Goal: Task Accomplishment & Management: Use online tool/utility

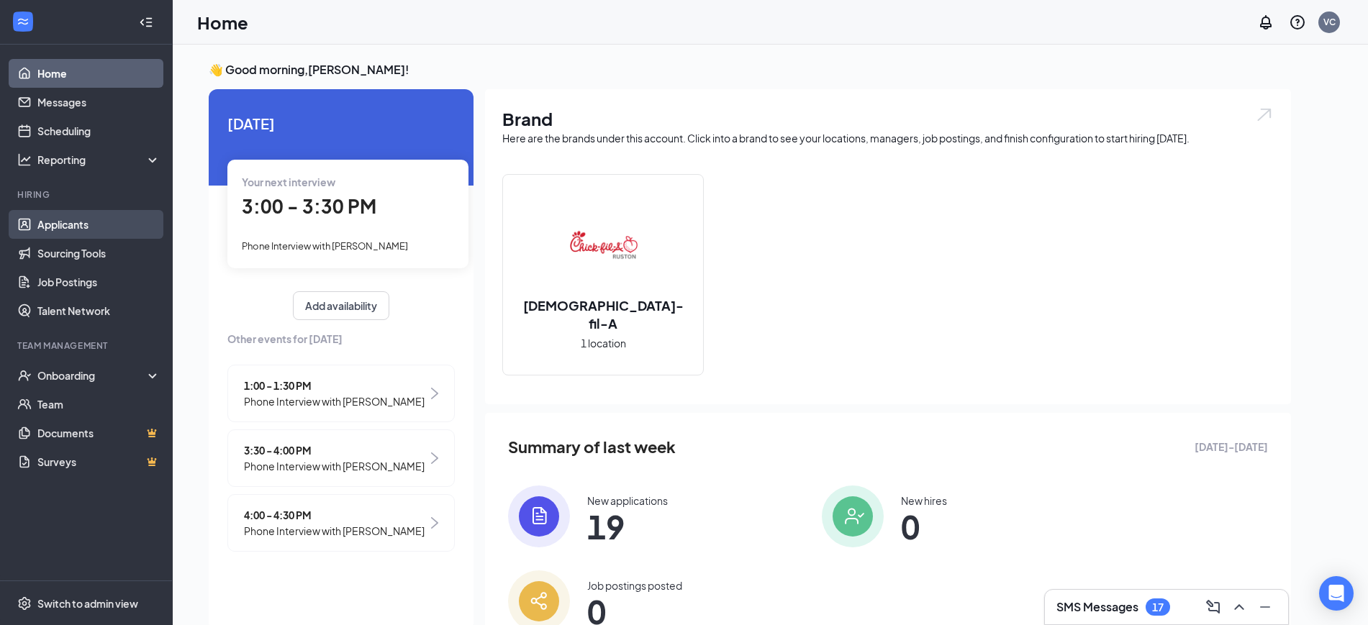
click at [101, 223] on link "Applicants" at bounding box center [98, 224] width 123 height 29
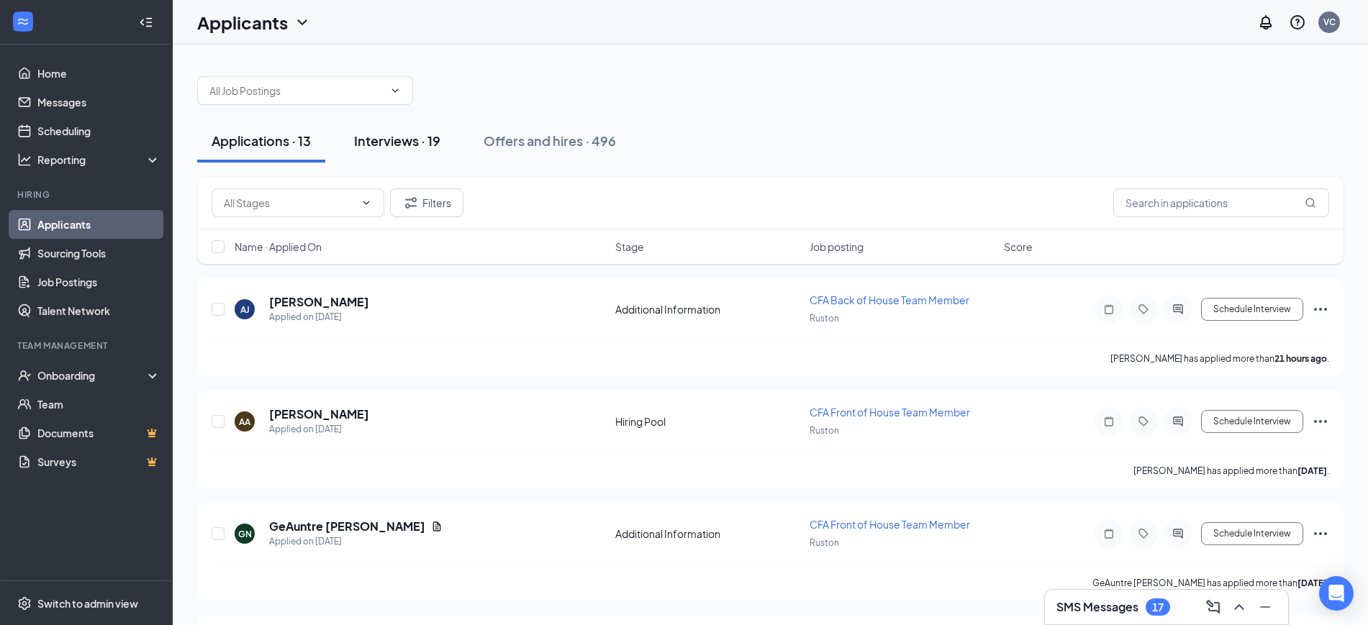
click at [412, 138] on div "Interviews · 19" at bounding box center [397, 141] width 86 height 18
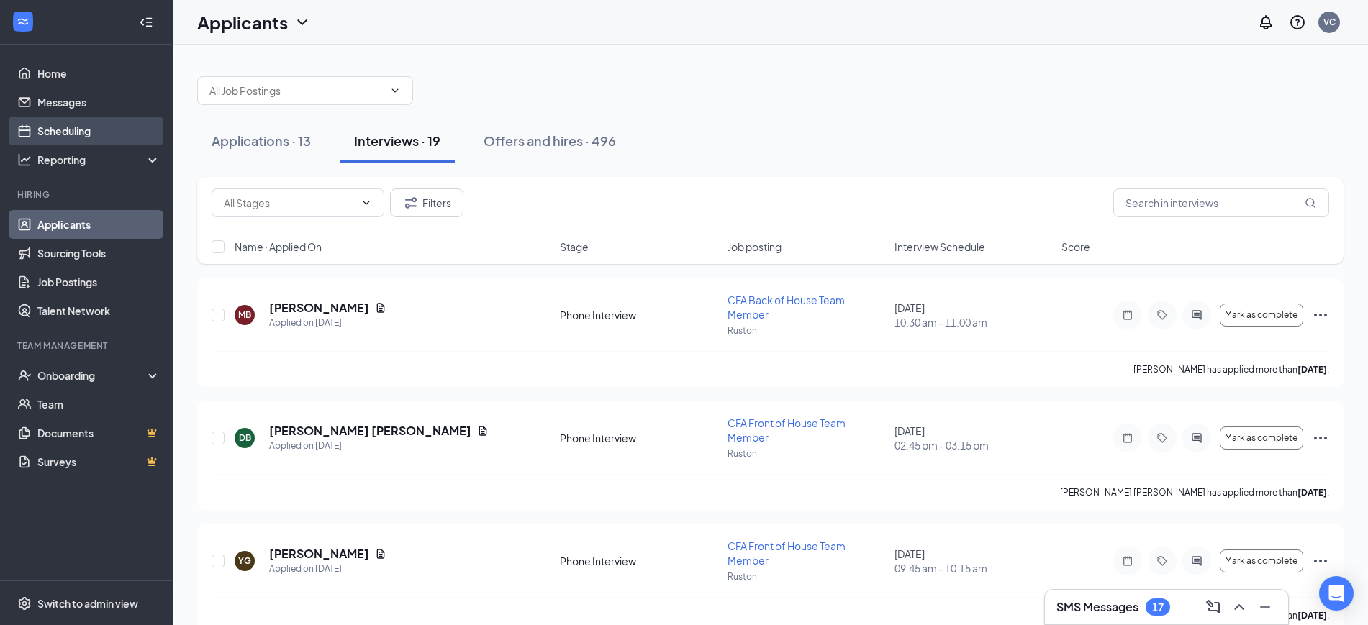
click at [73, 128] on link "Scheduling" at bounding box center [98, 131] width 123 height 29
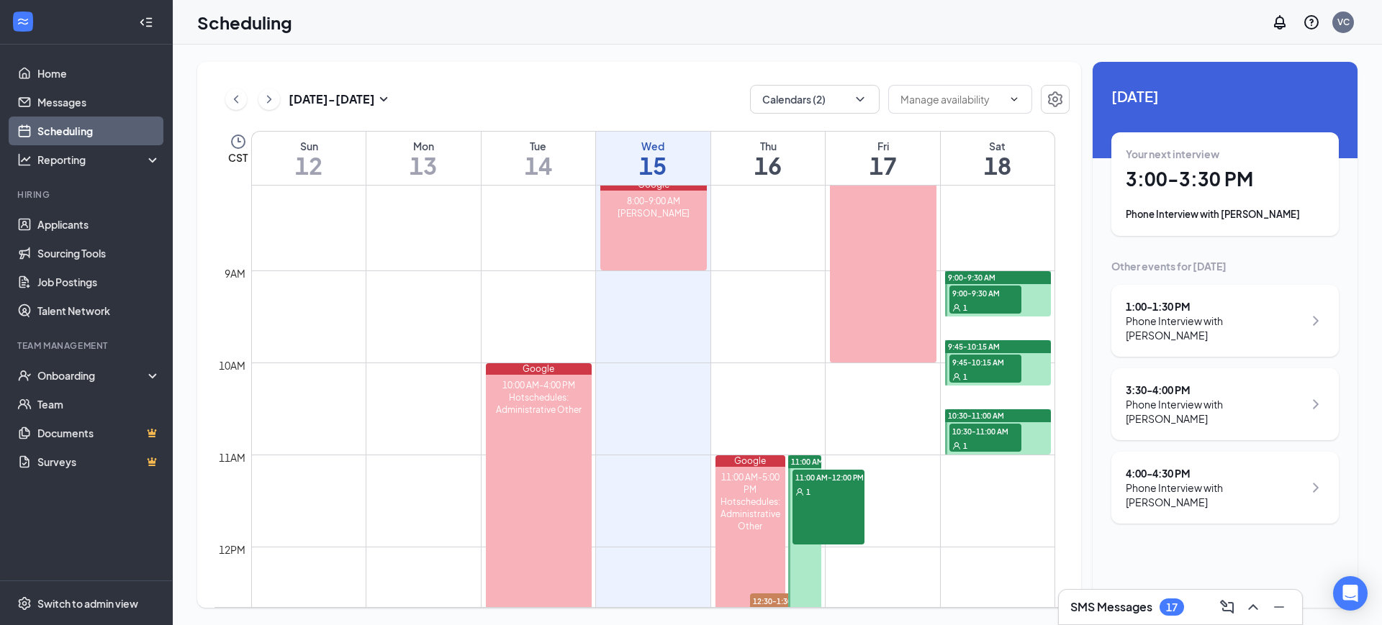
scroll to position [743, 0]
click at [268, 94] on icon "ChevronRight" at bounding box center [269, 99] width 14 height 17
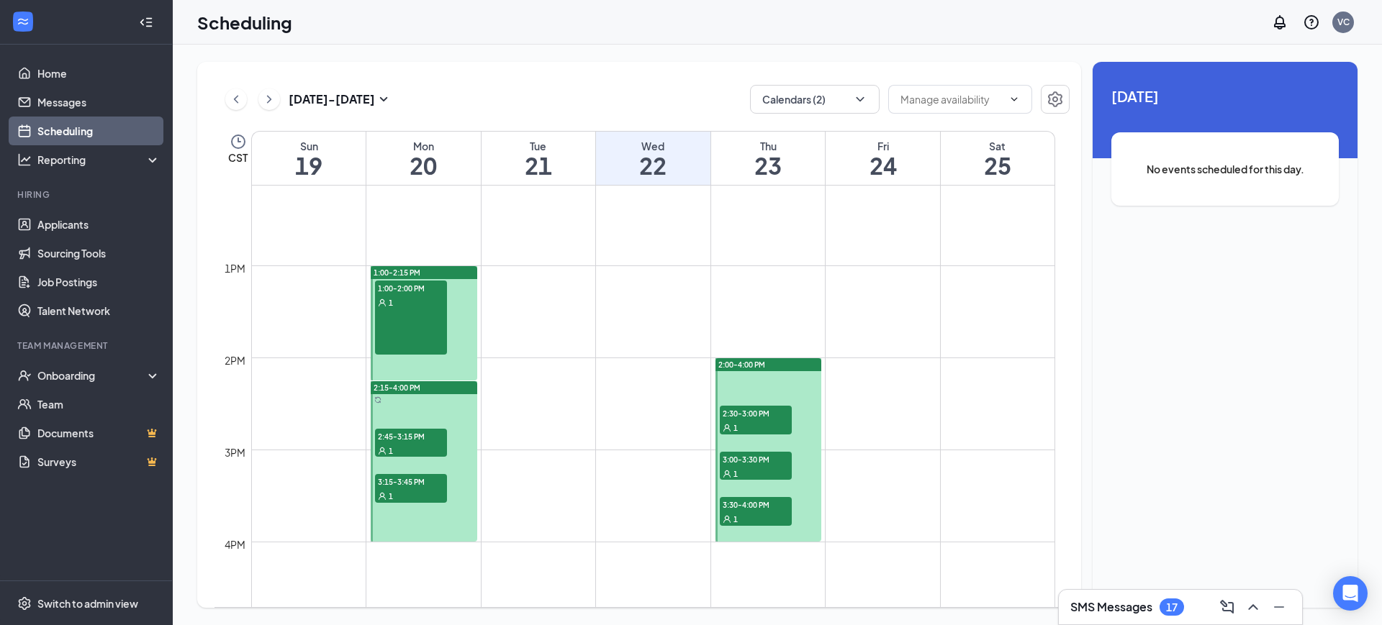
scroll to position [1145, 0]
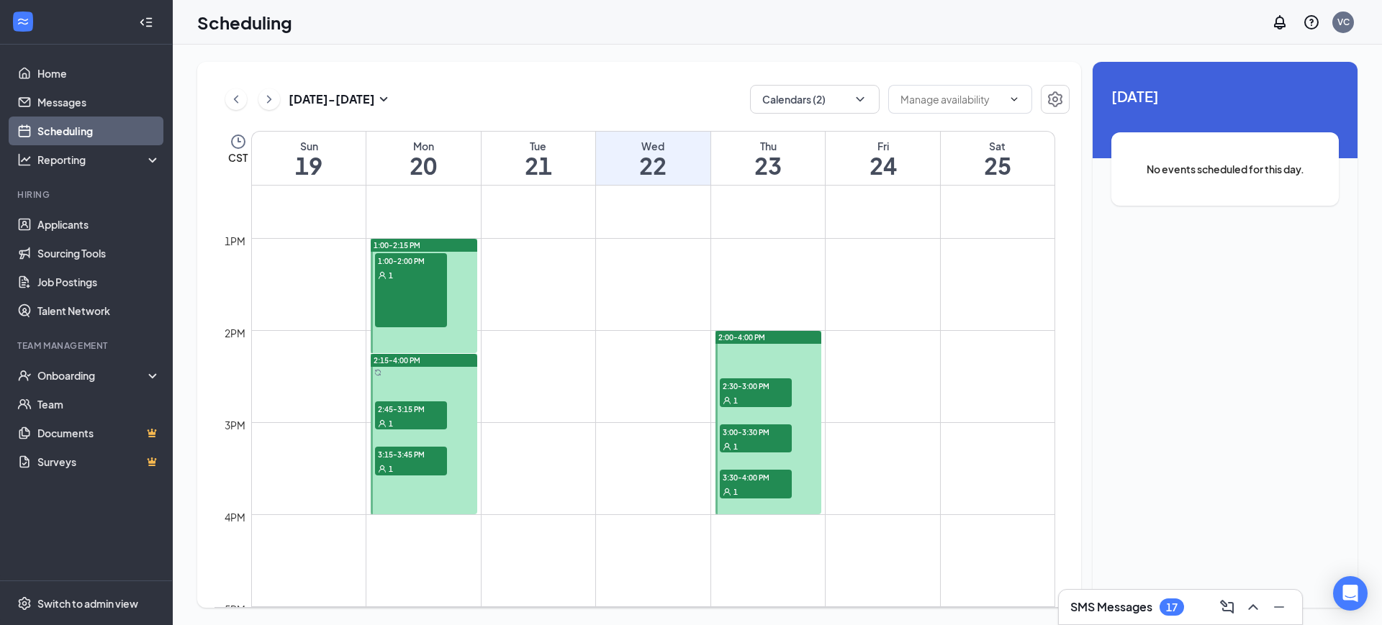
click at [746, 386] on span "2:30-3:00 PM" at bounding box center [756, 386] width 72 height 14
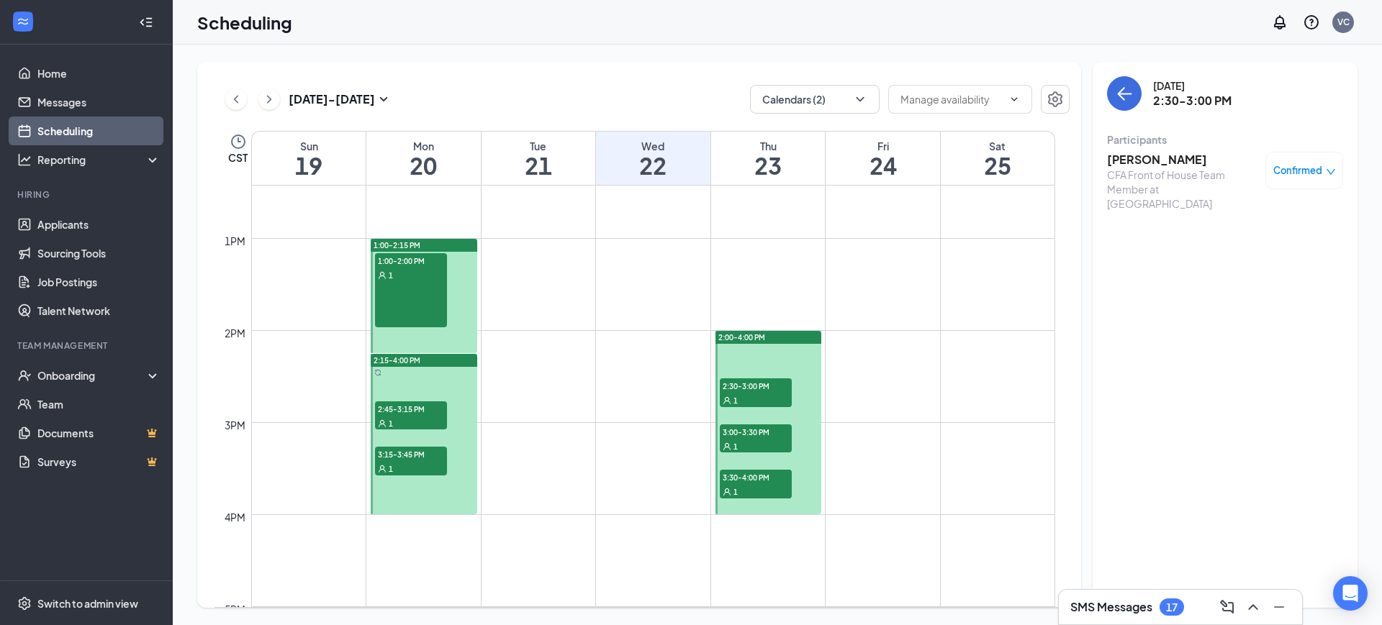
click at [753, 439] on div "1" at bounding box center [756, 446] width 72 height 14
click at [750, 481] on span "3:30-4:00 PM" at bounding box center [756, 477] width 72 height 14
click at [377, 457] on span "3:15-3:45 PM" at bounding box center [411, 454] width 72 height 14
click at [425, 405] on span "2:45-3:15 PM" at bounding box center [411, 409] width 72 height 14
click at [431, 275] on div "1" at bounding box center [411, 275] width 72 height 14
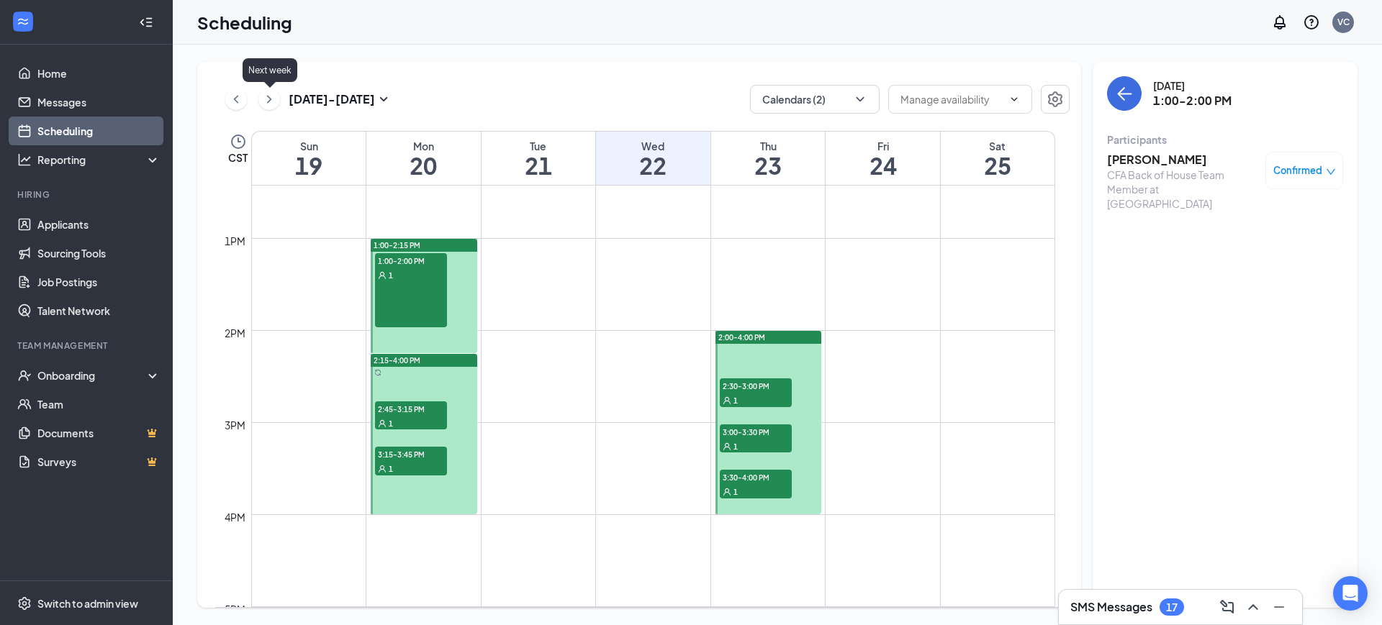
click at [266, 101] on icon "ChevronRight" at bounding box center [269, 99] width 14 height 17
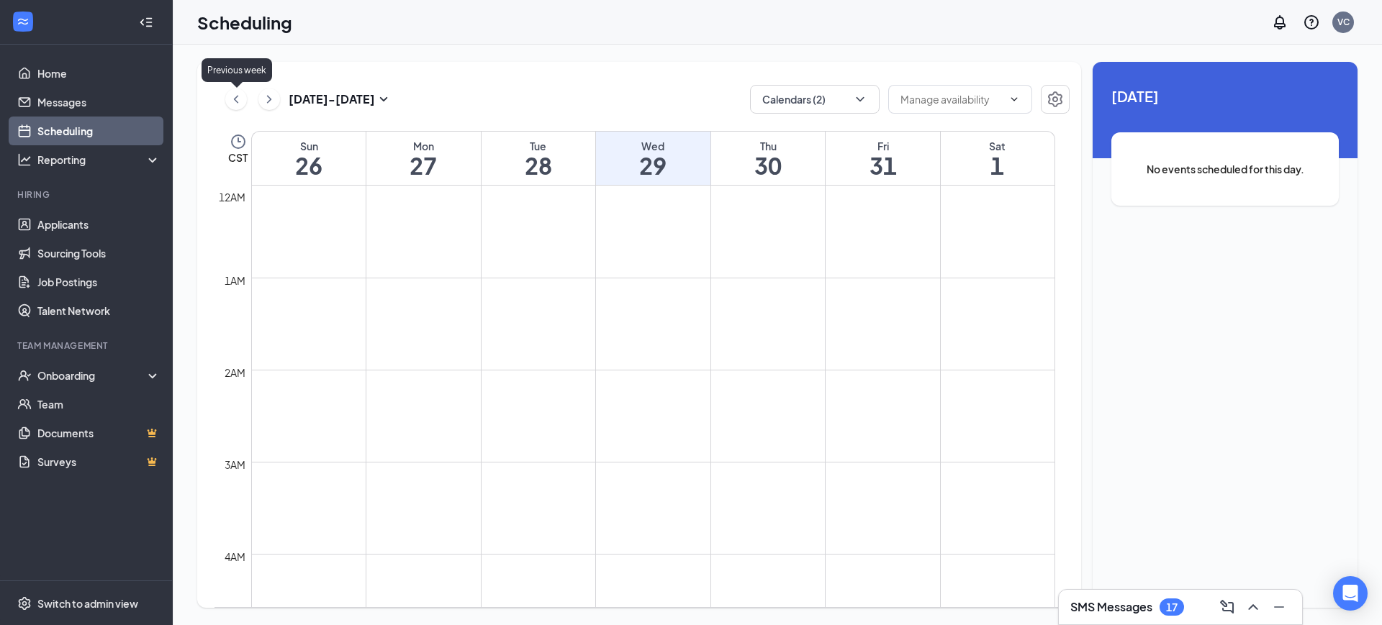
click at [236, 94] on icon "ChevronLeft" at bounding box center [236, 99] width 14 height 17
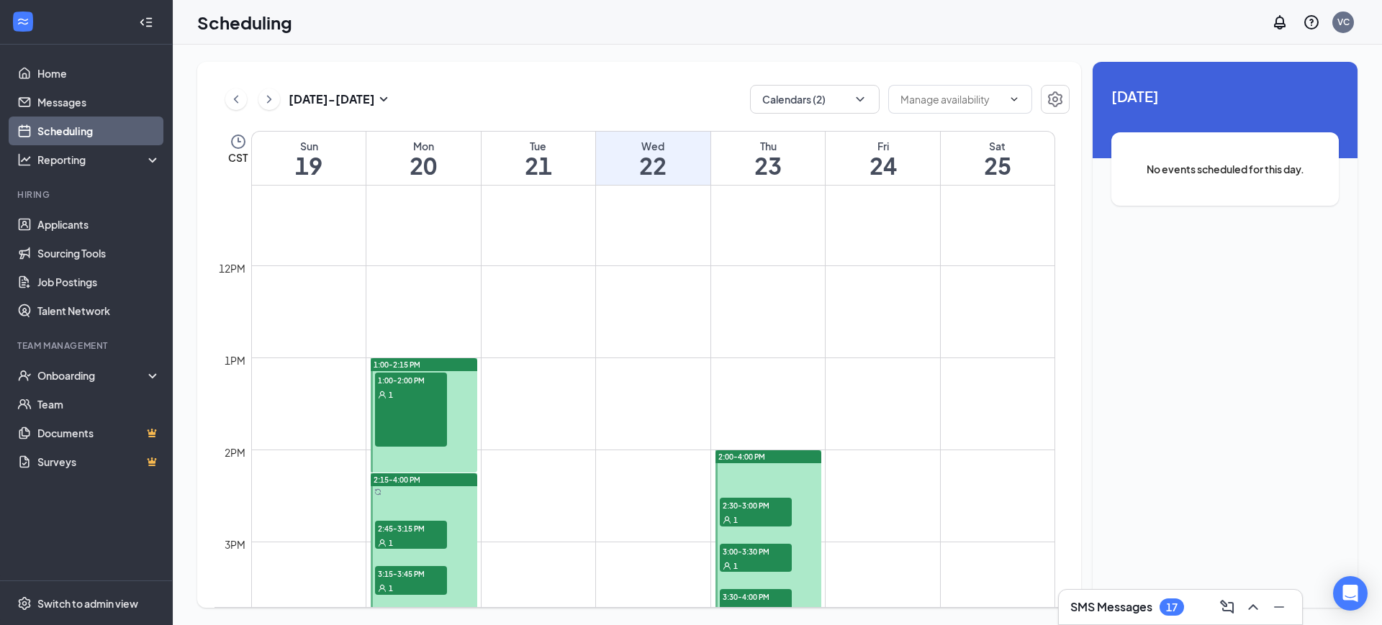
scroll to position [1026, 0]
click at [240, 99] on icon "ChevronLeft" at bounding box center [236, 99] width 14 height 17
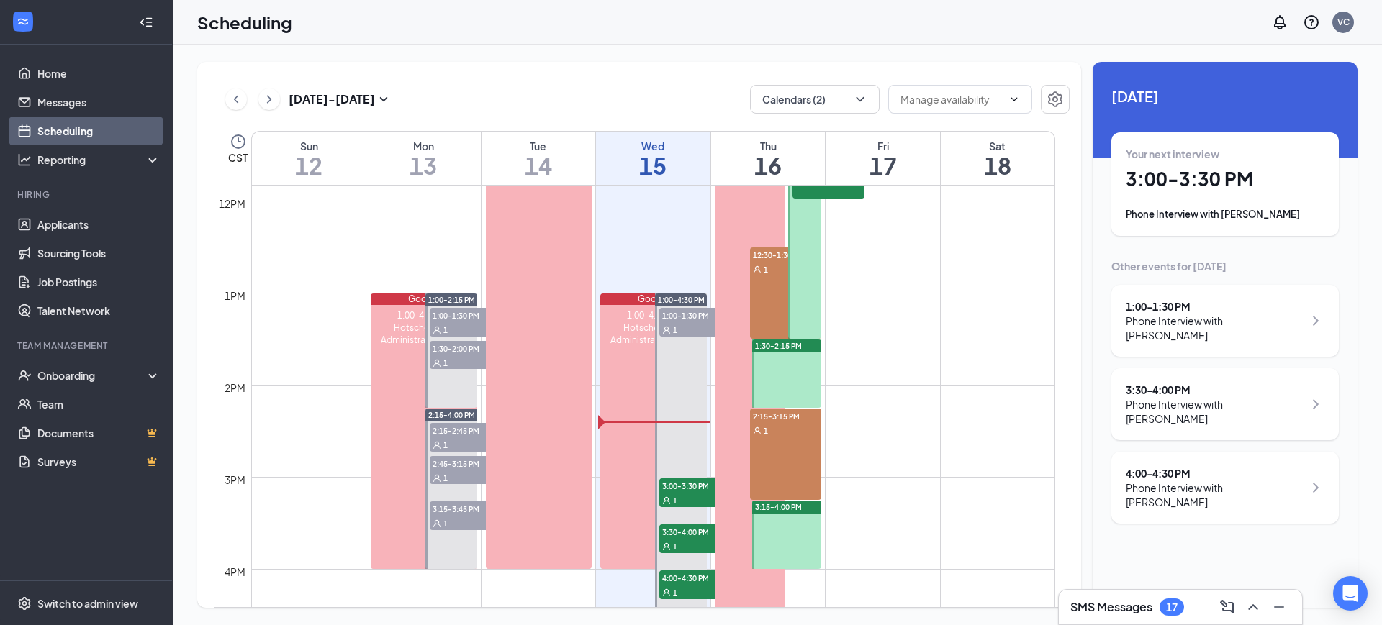
scroll to position [1089, 0]
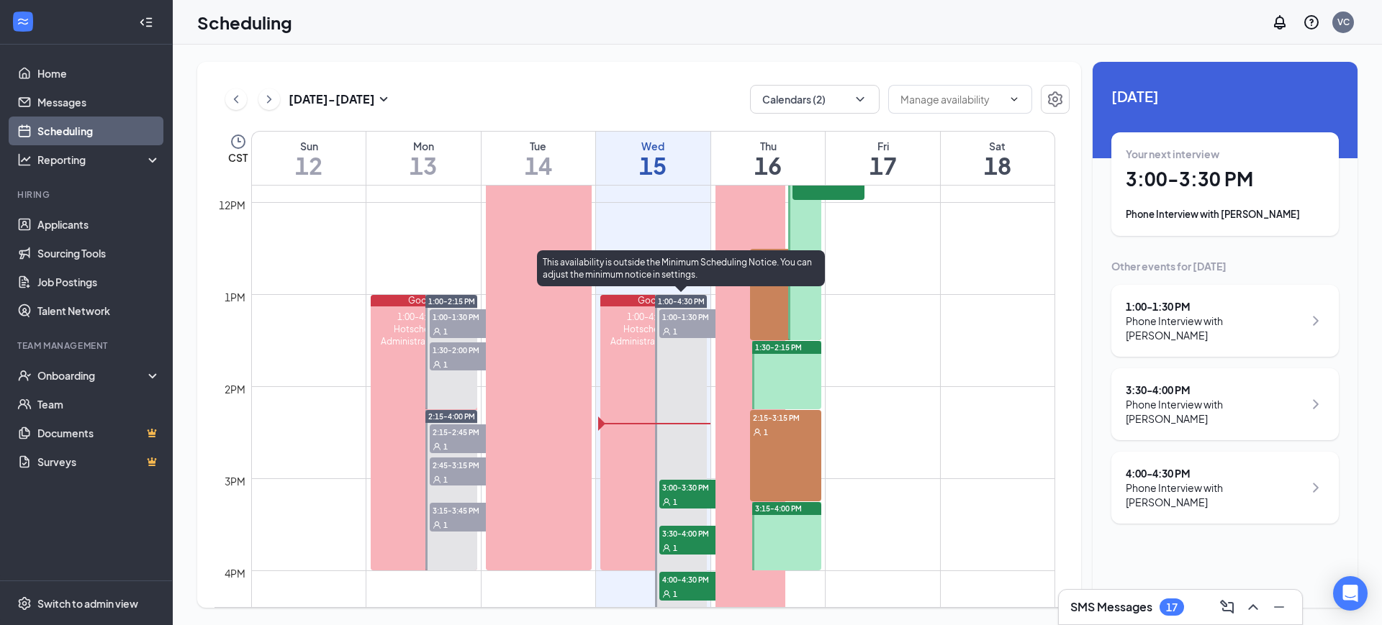
click at [676, 487] on span "3:00-3:30 PM" at bounding box center [695, 487] width 72 height 14
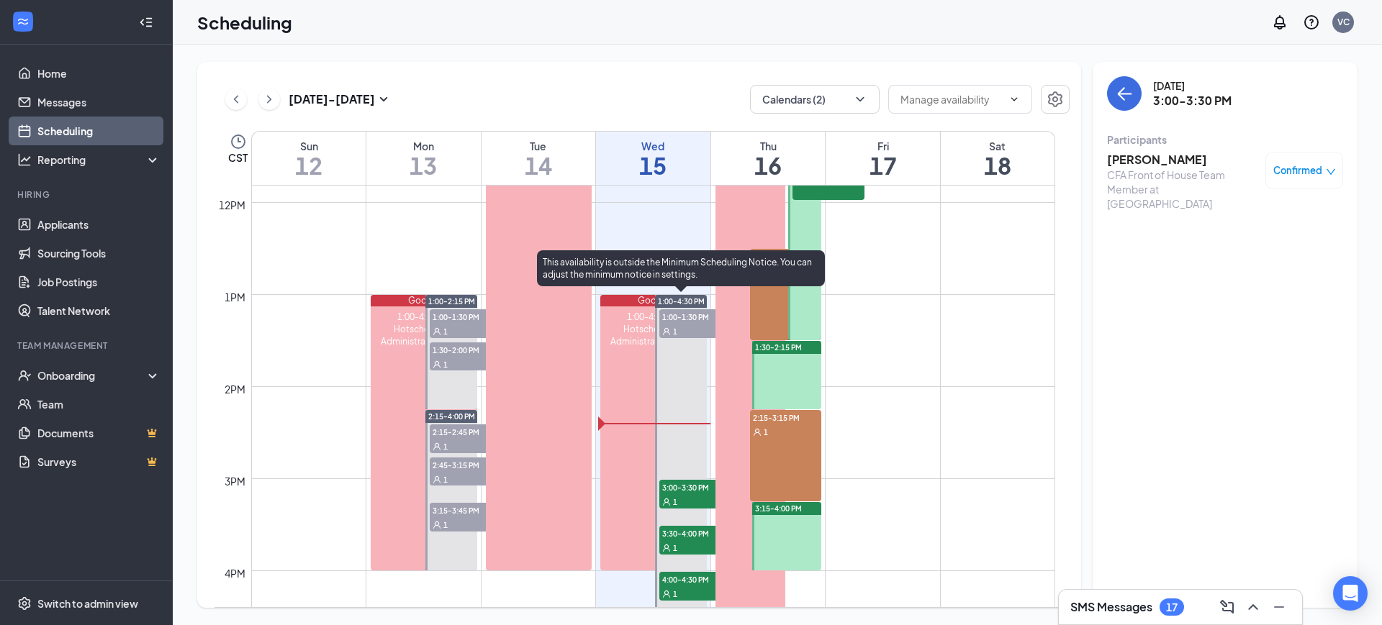
click at [690, 535] on span "3:30-4:00 PM" at bounding box center [695, 533] width 72 height 14
click at [694, 592] on div "1" at bounding box center [695, 594] width 72 height 14
click at [678, 481] on span "3:00-3:30 PM" at bounding box center [695, 487] width 72 height 14
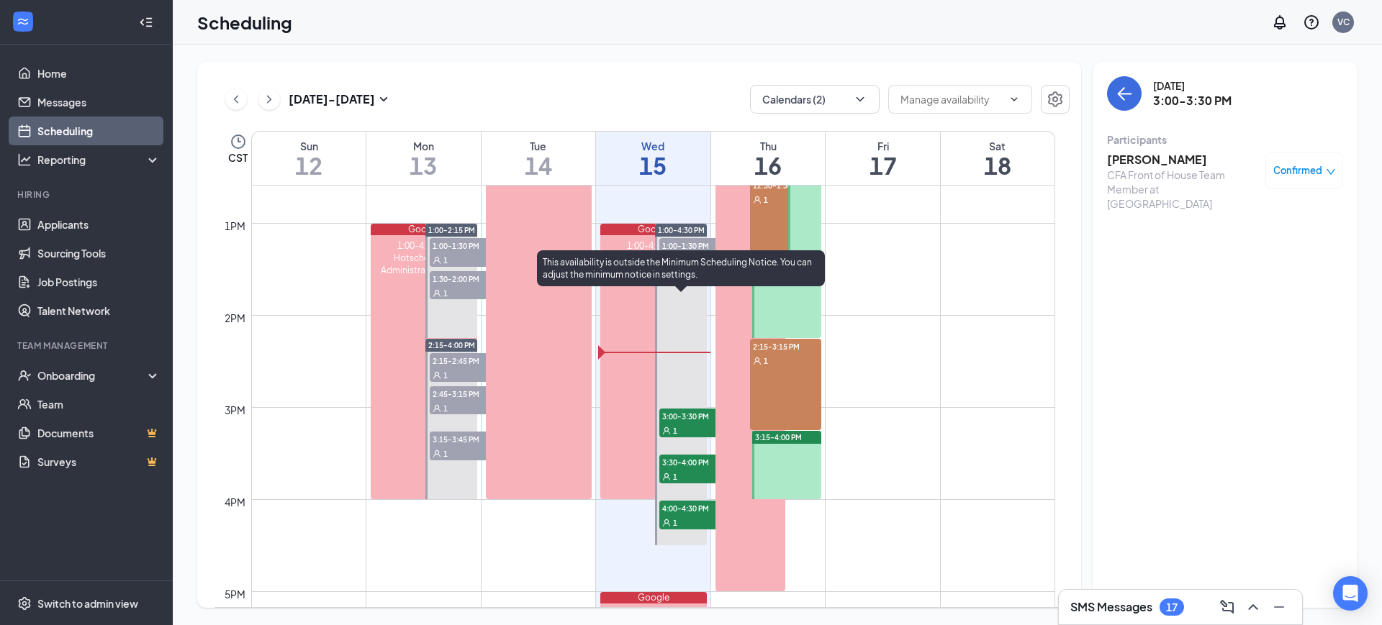
scroll to position [1161, 0]
click at [684, 510] on span "4:00-4:30 PM" at bounding box center [695, 507] width 72 height 14
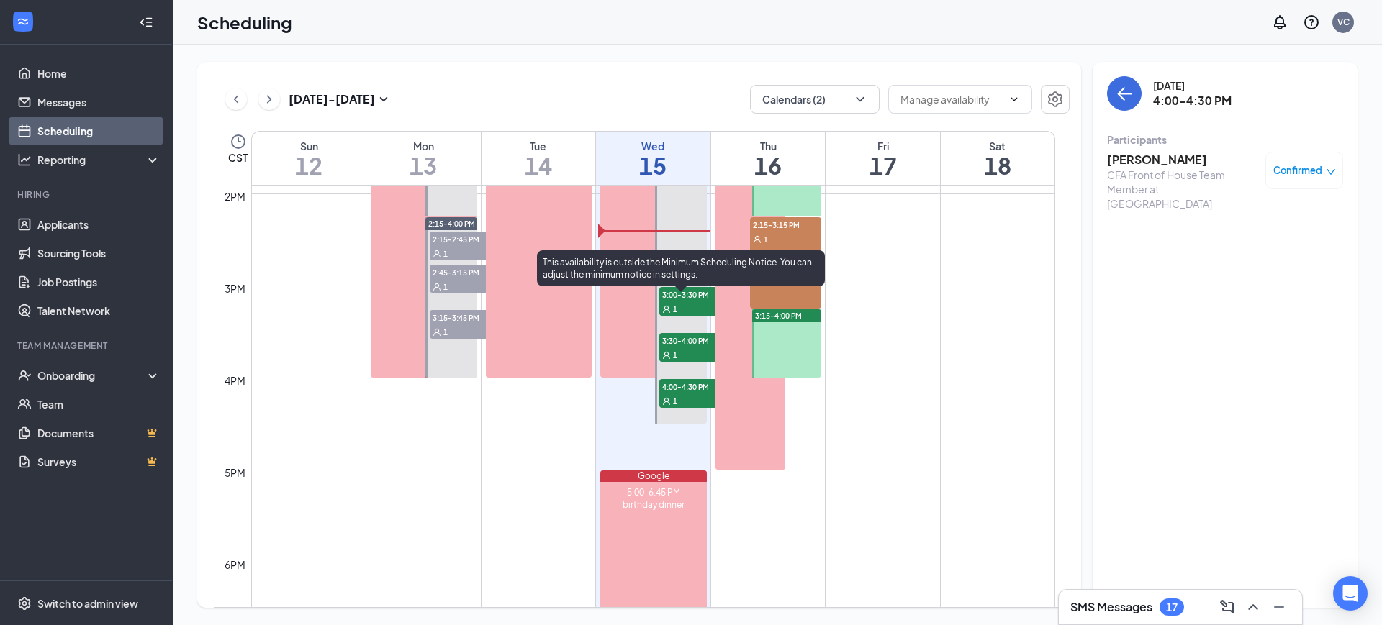
scroll to position [1282, 0]
